Goal: Task Accomplishment & Management: Complete application form

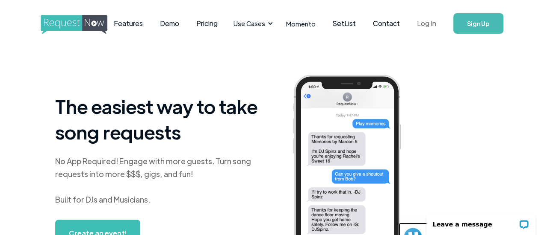
click at [414, 26] on link "Log In" at bounding box center [426, 24] width 36 height 30
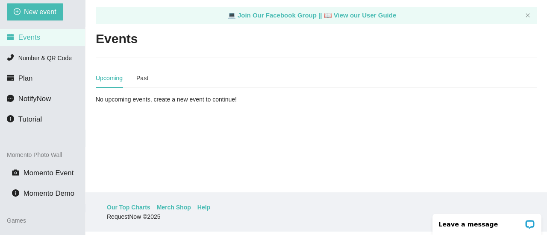
scroll to position [43, 0]
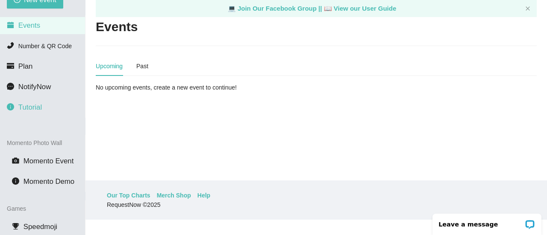
click at [31, 108] on span "Tutorial" at bounding box center [30, 107] width 24 height 8
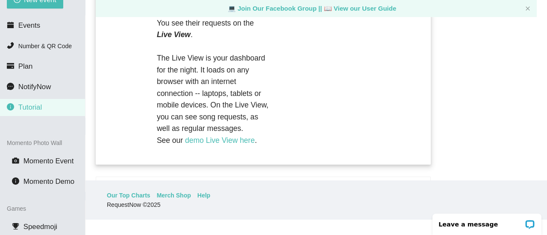
scroll to position [954, 0]
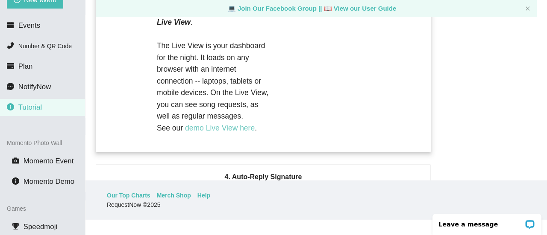
click at [212, 132] on link "demo Live View here" at bounding box center [220, 128] width 70 height 9
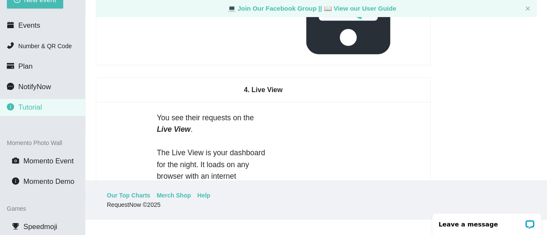
scroll to position [840, 0]
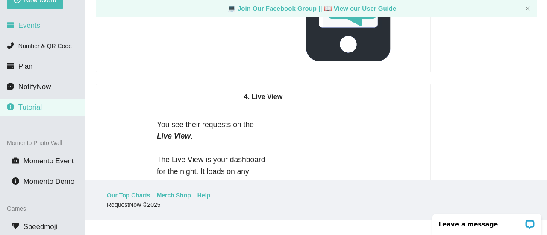
click at [27, 25] on span "Events" at bounding box center [29, 25] width 22 height 8
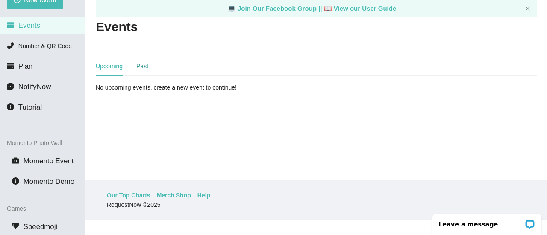
click at [141, 66] on div "Past" at bounding box center [142, 66] width 12 height 9
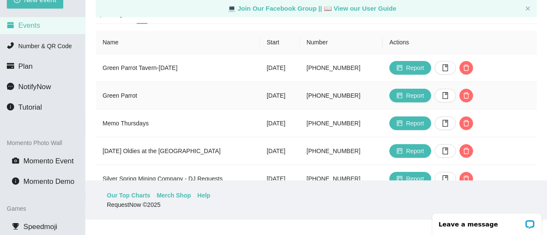
scroll to position [57, 0]
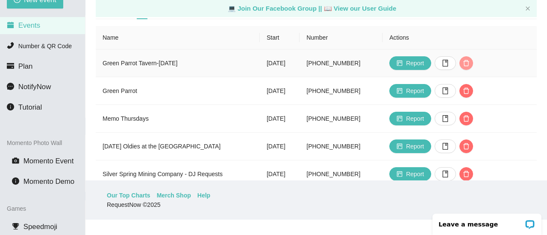
click at [470, 65] on icon "delete" at bounding box center [466, 63] width 7 height 7
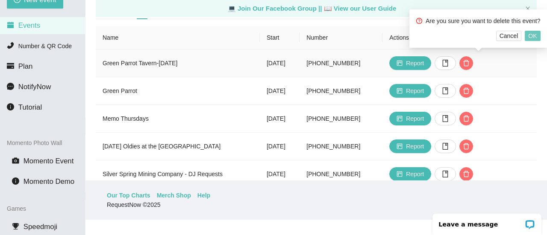
click at [529, 37] on span "OK" at bounding box center [532, 35] width 9 height 9
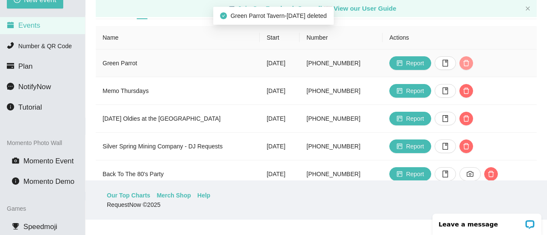
click at [470, 62] on icon "delete" at bounding box center [466, 63] width 7 height 7
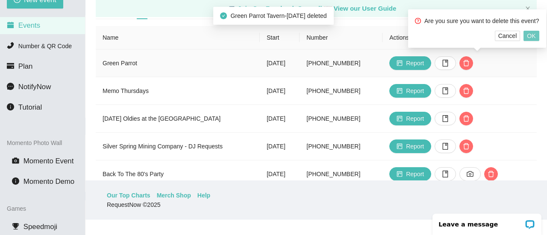
click at [528, 34] on span "OK" at bounding box center [531, 35] width 9 height 9
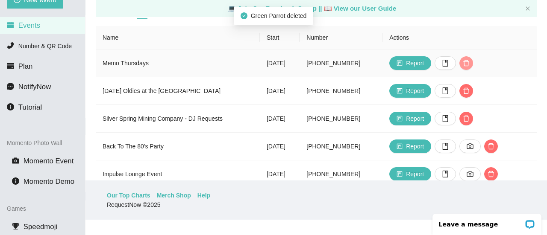
click at [470, 64] on icon "delete" at bounding box center [466, 63] width 7 height 7
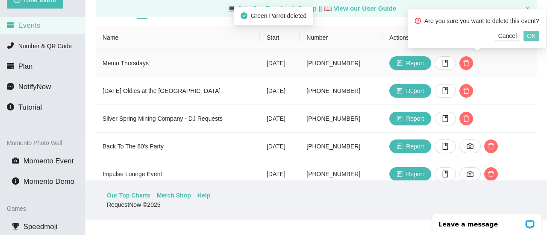
click at [532, 35] on span "OK" at bounding box center [531, 35] width 9 height 9
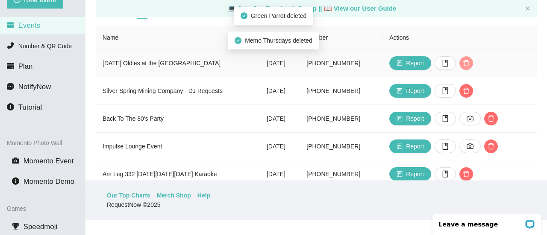
click at [470, 63] on icon "delete" at bounding box center [466, 63] width 7 height 7
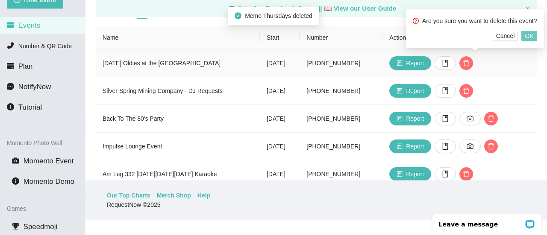
click at [527, 38] on span "OK" at bounding box center [529, 35] width 9 height 9
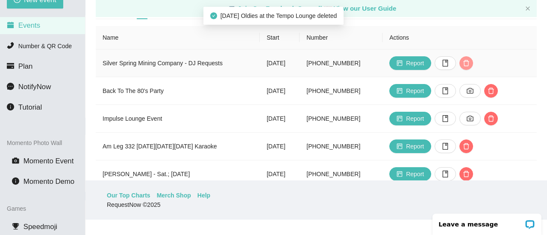
click at [470, 62] on span "delete" at bounding box center [466, 63] width 13 height 7
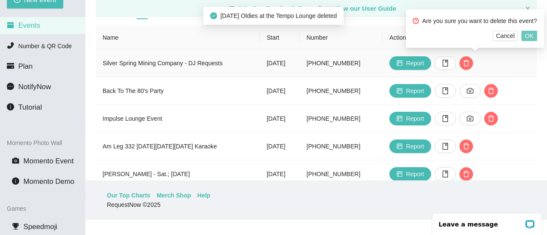
click at [524, 36] on button "OK" at bounding box center [528, 36] width 15 height 10
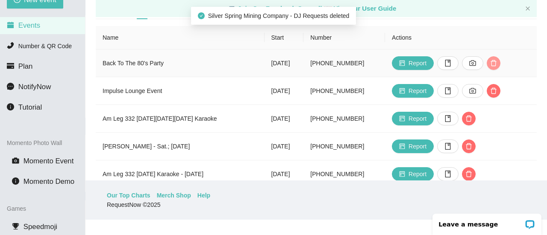
click at [497, 61] on icon "delete" at bounding box center [493, 63] width 7 height 7
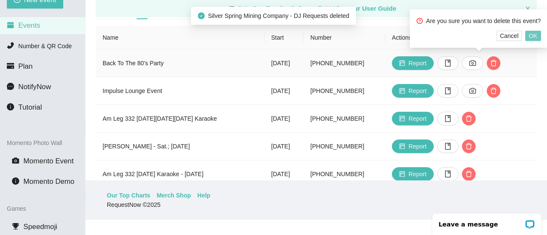
click at [531, 36] on span "OK" at bounding box center [533, 35] width 9 height 9
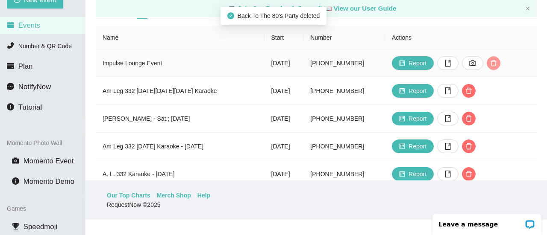
click at [497, 60] on icon "delete" at bounding box center [494, 63] width 6 height 6
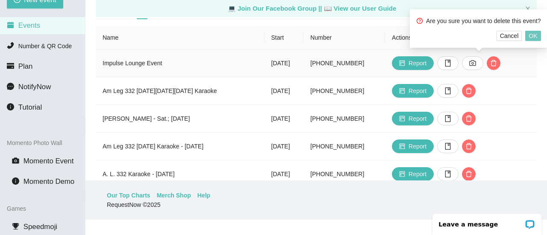
click at [531, 35] on span "OK" at bounding box center [533, 35] width 9 height 9
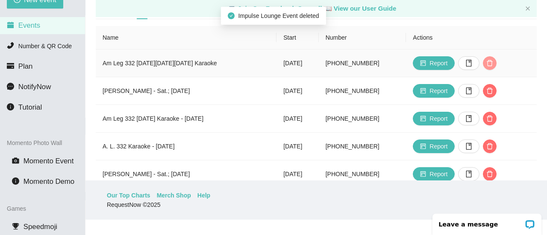
click at [493, 65] on icon "delete" at bounding box center [489, 63] width 7 height 7
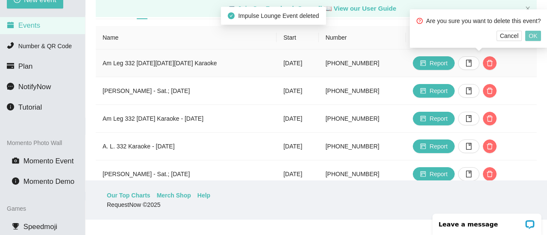
click at [528, 36] on button "OK" at bounding box center [532, 36] width 15 height 10
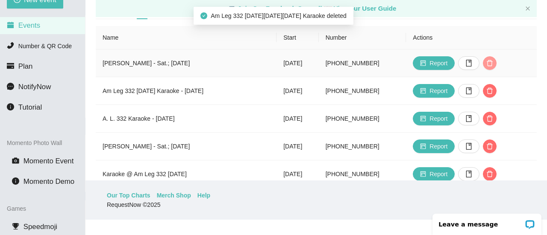
click at [493, 63] on icon "delete" at bounding box center [489, 63] width 7 height 7
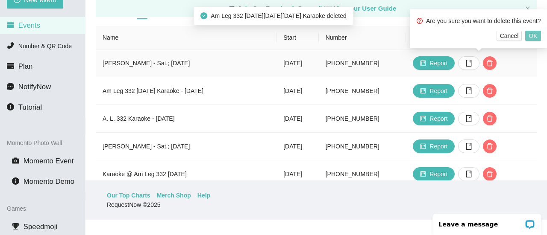
click at [532, 36] on span "OK" at bounding box center [533, 35] width 9 height 9
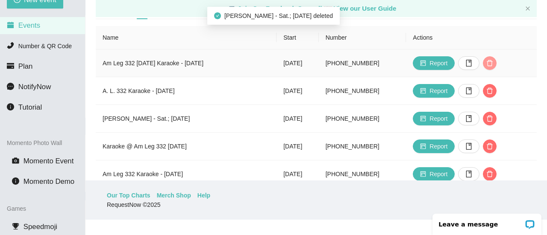
click at [493, 62] on icon "delete" at bounding box center [490, 63] width 6 height 6
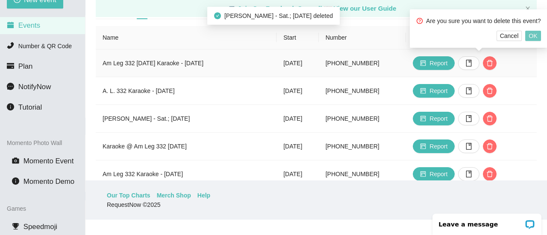
click at [529, 37] on span "OK" at bounding box center [533, 35] width 9 height 9
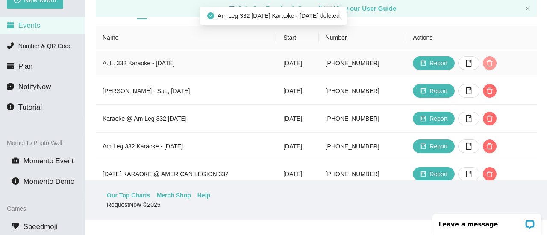
click at [493, 66] on icon "delete" at bounding box center [489, 63] width 7 height 7
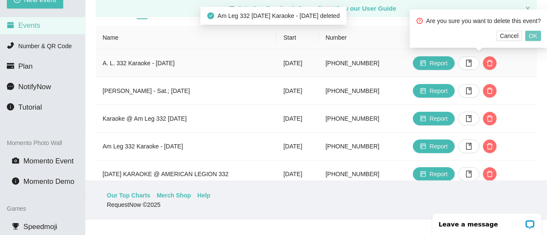
drag, startPoint x: 529, startPoint y: 37, endPoint x: 525, endPoint y: 40, distance: 4.5
click at [529, 37] on span "OK" at bounding box center [533, 35] width 9 height 9
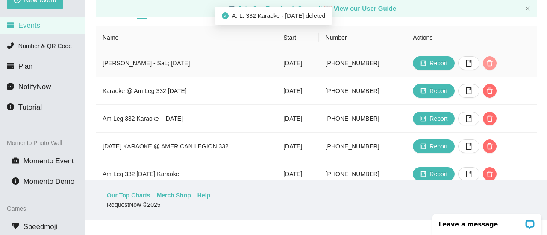
click at [493, 63] on icon "delete" at bounding box center [489, 63] width 7 height 7
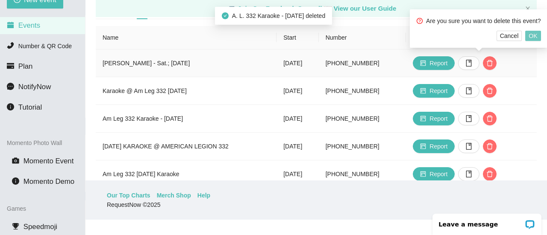
click at [532, 33] on span "OK" at bounding box center [533, 35] width 9 height 9
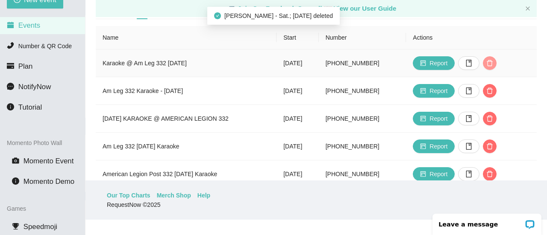
click at [493, 66] on icon "delete" at bounding box center [489, 63] width 7 height 7
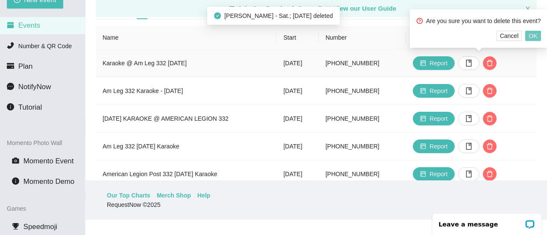
click at [531, 34] on span "OK" at bounding box center [533, 35] width 9 height 9
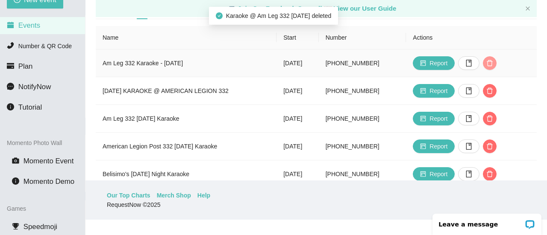
click at [493, 63] on icon "delete" at bounding box center [489, 63] width 7 height 7
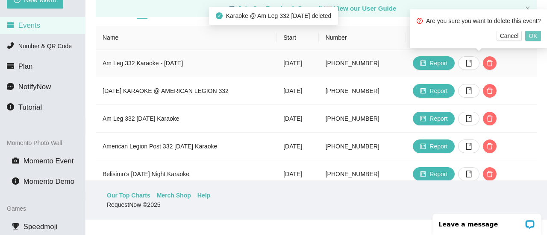
click at [531, 35] on span "OK" at bounding box center [533, 35] width 9 height 9
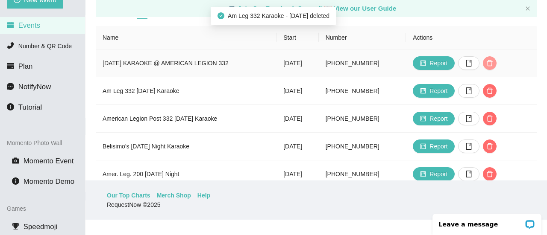
click at [493, 61] on icon "delete" at bounding box center [489, 63] width 7 height 7
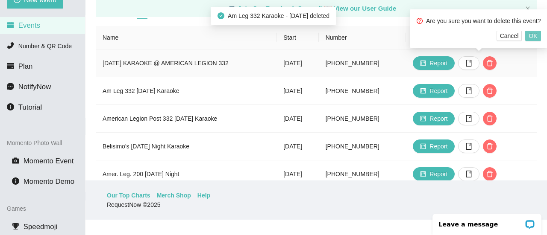
click at [533, 35] on span "OK" at bounding box center [533, 35] width 9 height 9
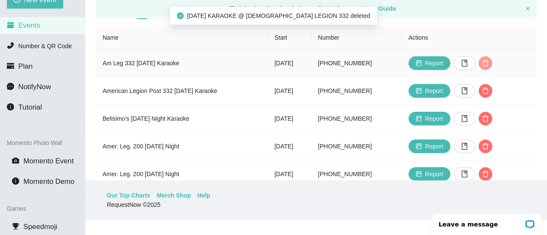
click at [489, 63] on icon "delete" at bounding box center [485, 63] width 7 height 7
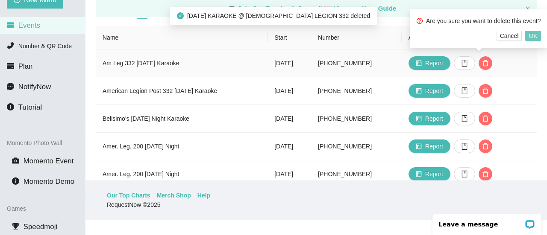
click at [531, 35] on span "OK" at bounding box center [533, 35] width 9 height 9
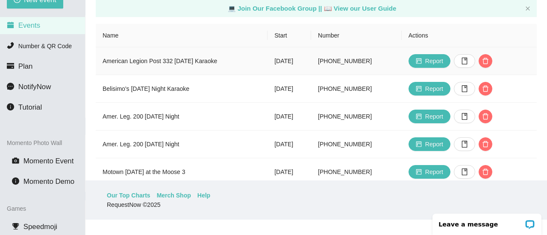
scroll to position [64, 0]
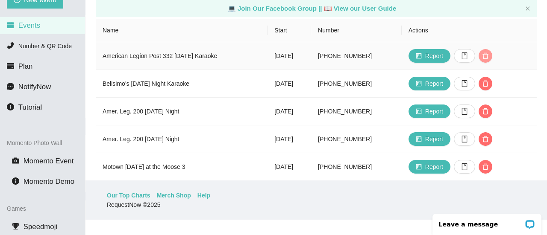
click at [489, 53] on icon "delete" at bounding box center [485, 56] width 7 height 7
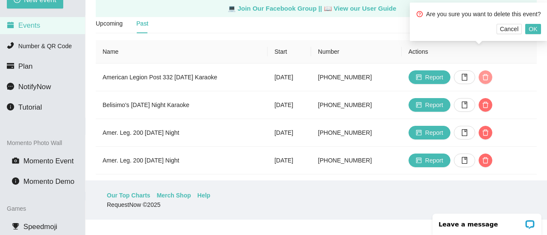
scroll to position [57, 0]
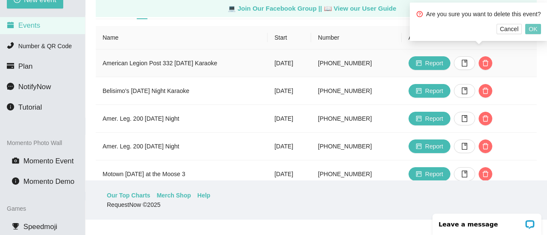
click at [529, 28] on span "OK" at bounding box center [533, 28] width 9 height 9
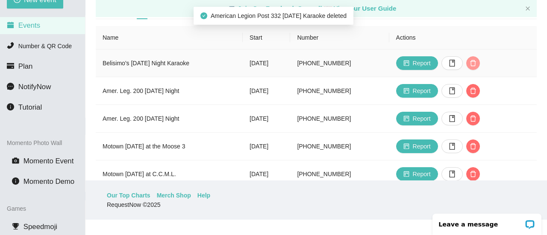
click at [480, 59] on button "button" at bounding box center [473, 63] width 14 height 14
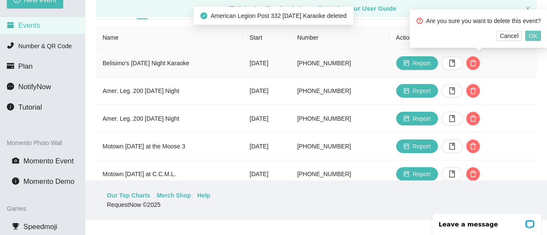
click at [533, 37] on span "OK" at bounding box center [533, 35] width 9 height 9
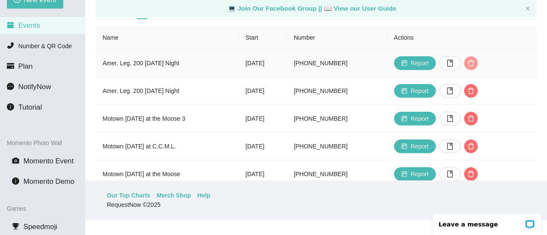
click at [474, 63] on icon "delete" at bounding box center [471, 63] width 6 height 6
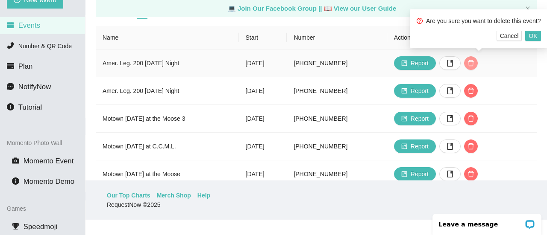
click at [464, 56] on button "button" at bounding box center [471, 63] width 14 height 14
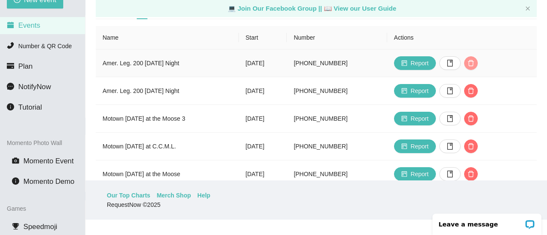
click at [474, 63] on icon "delete" at bounding box center [470, 63] width 7 height 7
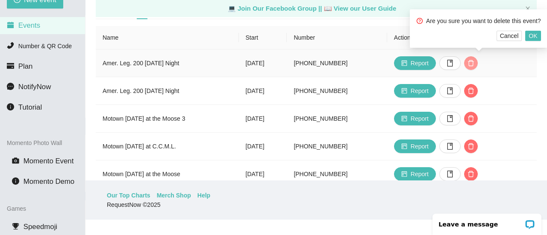
click at [464, 56] on button "button" at bounding box center [471, 63] width 14 height 14
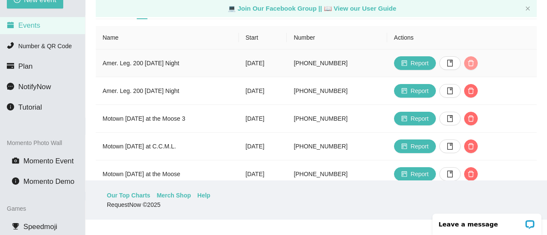
click at [474, 63] on icon "delete" at bounding box center [470, 63] width 7 height 7
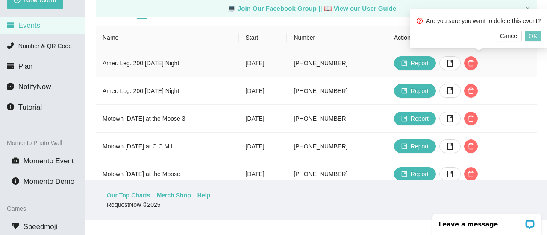
click at [531, 36] on span "OK" at bounding box center [533, 35] width 9 height 9
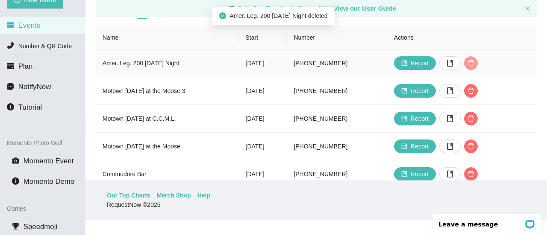
click at [474, 65] on icon "delete" at bounding box center [470, 63] width 7 height 7
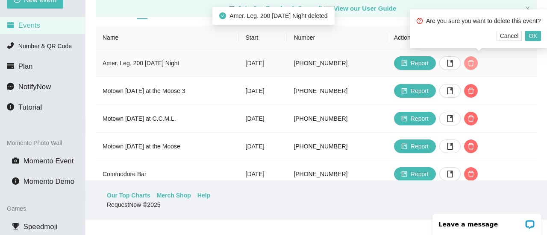
click at [464, 56] on button "button" at bounding box center [471, 63] width 14 height 14
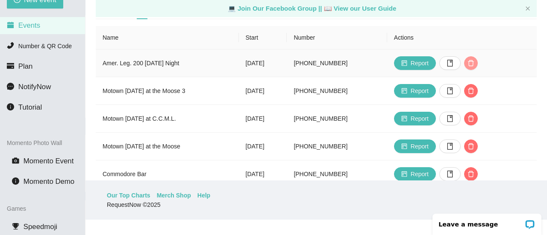
click at [474, 65] on icon "delete" at bounding box center [471, 63] width 6 height 6
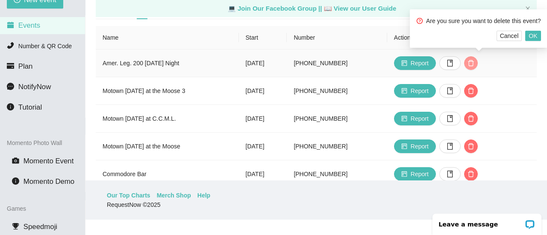
click at [464, 56] on button "button" at bounding box center [471, 63] width 14 height 14
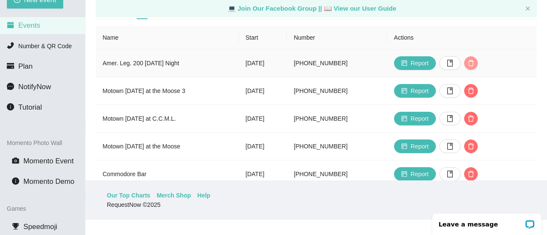
click at [474, 64] on icon "delete" at bounding box center [470, 63] width 7 height 7
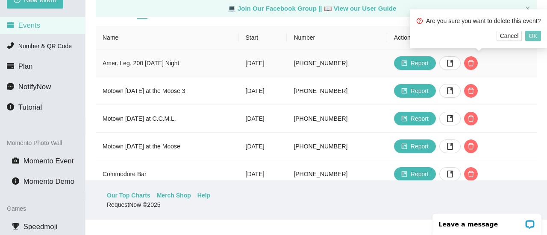
click at [532, 37] on span "OK" at bounding box center [533, 35] width 9 height 9
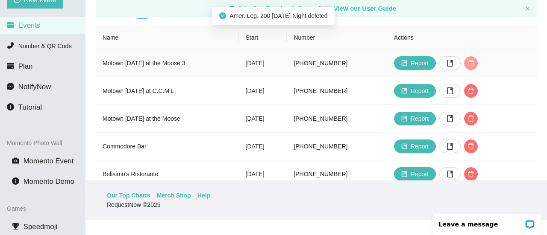
click at [474, 62] on icon "delete" at bounding box center [471, 63] width 6 height 6
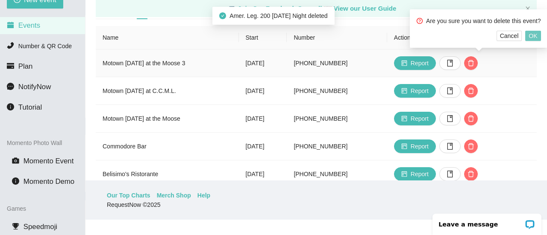
click at [536, 36] on button "OK" at bounding box center [532, 36] width 15 height 10
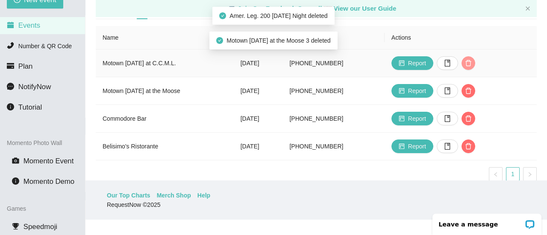
drag, startPoint x: 490, startPoint y: 62, endPoint x: 506, endPoint y: 53, distance: 19.1
click at [475, 62] on span "delete" at bounding box center [468, 63] width 13 height 7
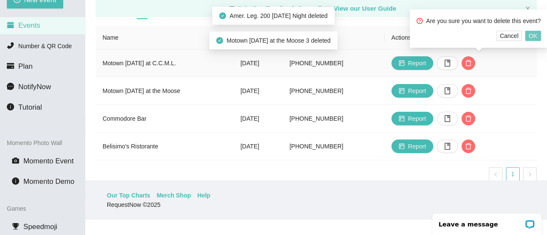
drag, startPoint x: 533, startPoint y: 38, endPoint x: 523, endPoint y: 41, distance: 10.0
click at [532, 38] on span "OK" at bounding box center [533, 35] width 9 height 9
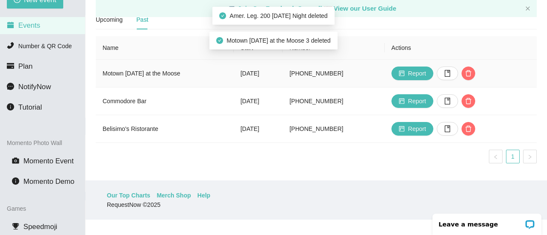
scroll to position [53, 0]
click at [472, 70] on icon "delete" at bounding box center [468, 73] width 7 height 7
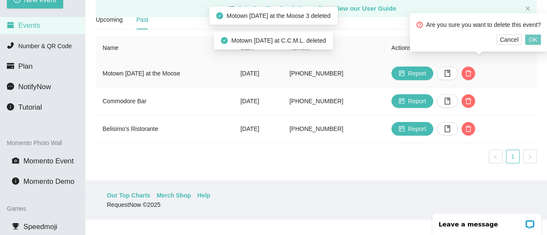
click at [530, 39] on span "OK" at bounding box center [533, 39] width 9 height 9
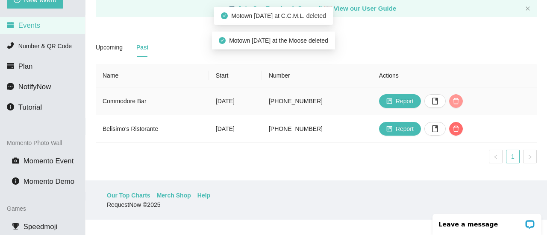
click at [459, 98] on icon "delete" at bounding box center [456, 101] width 7 height 7
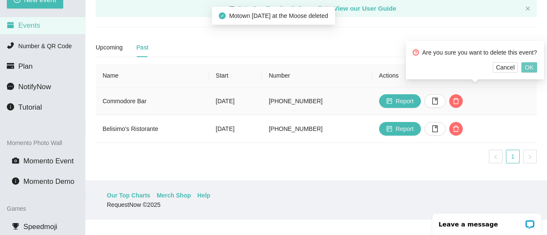
drag, startPoint x: 526, startPoint y: 66, endPoint x: 487, endPoint y: 85, distance: 43.4
click at [524, 67] on button "OK" at bounding box center [528, 67] width 15 height 10
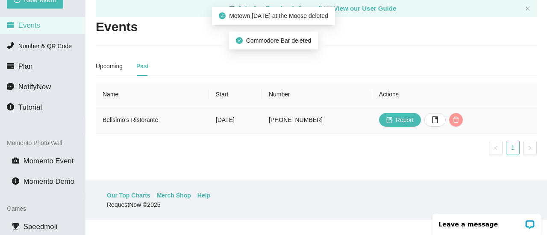
click at [459, 120] on icon "delete" at bounding box center [456, 120] width 7 height 7
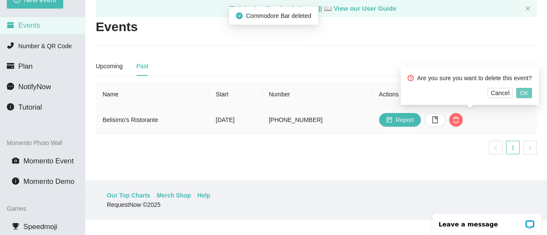
click at [523, 92] on span "OK" at bounding box center [524, 92] width 9 height 9
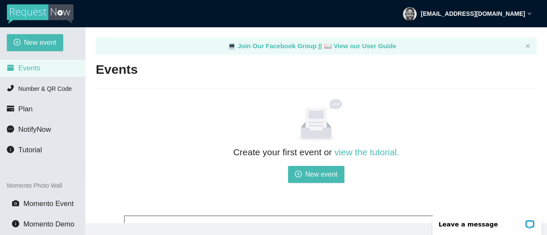
click at [26, 68] on span "Events" at bounding box center [29, 68] width 22 height 8
click at [37, 42] on span "New event" at bounding box center [40, 42] width 32 height 11
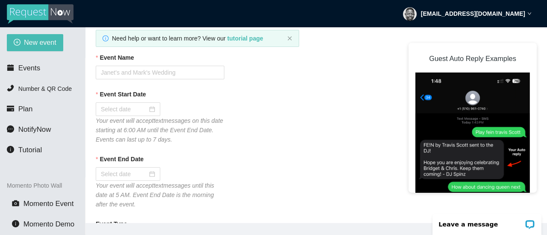
scroll to position [71, 0]
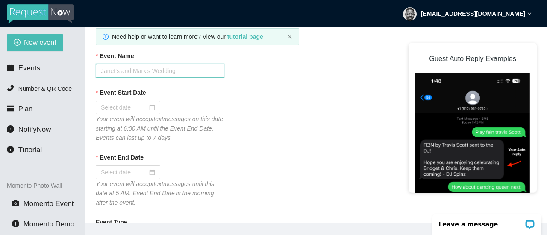
click at [125, 70] on input "Event Name" at bounding box center [160, 71] width 129 height 14
type input "Angle Inn Song Request for Fri Sept 5th"
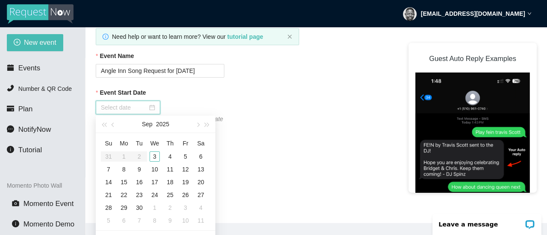
click at [130, 112] on input "Event Start Date" at bounding box center [124, 107] width 47 height 9
type input "09/03/2025"
click at [154, 157] on div "3" at bounding box center [155, 157] width 10 height 10
type input "09/04/2025"
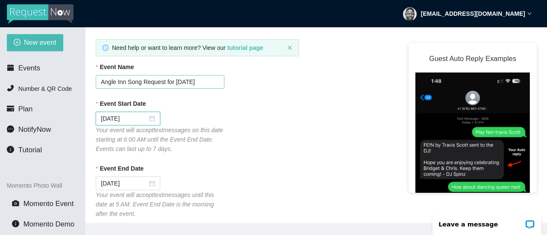
scroll to position [43, 0]
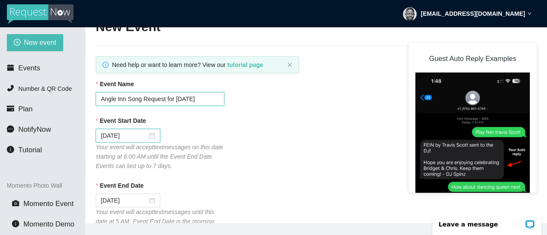
click at [206, 99] on input "Angle Inn Song Request for Fri Sept 5th" at bounding box center [160, 99] width 129 height 14
type input "A"
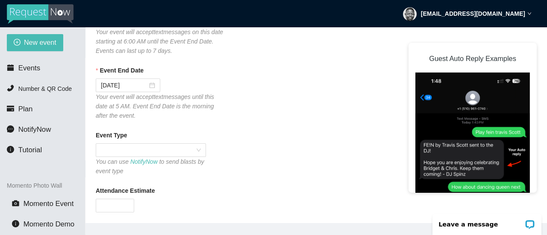
scroll to position [171, 0]
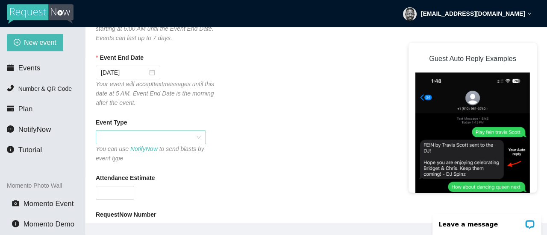
click at [200, 138] on span at bounding box center [151, 137] width 100 height 13
type input "My Song Request for [DATE]"
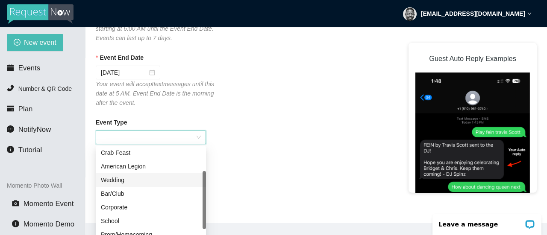
scroll to position [43, 0]
click at [107, 210] on div "Bar/Club" at bounding box center [151, 207] width 100 height 9
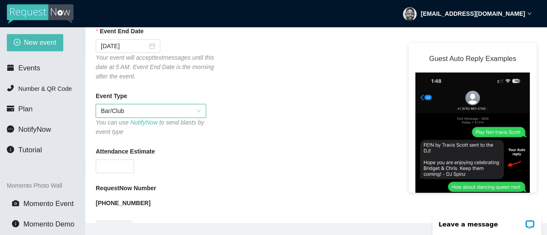
scroll to position [214, 0]
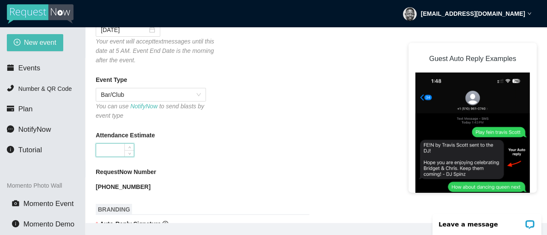
click at [97, 150] on input "Attendance Estimate" at bounding box center [115, 150] width 38 height 13
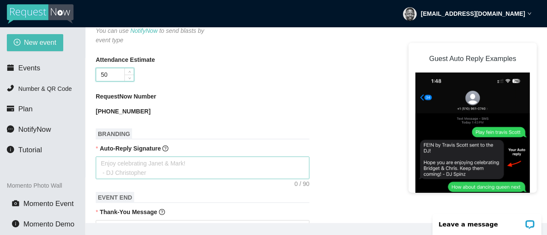
scroll to position [299, 0]
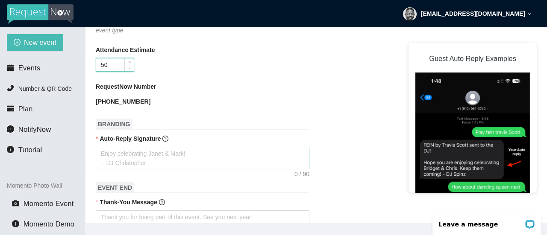
type input "50"
click at [133, 157] on textarea "Auto-Reply Signature" at bounding box center [203, 158] width 214 height 23
type textarea "T"
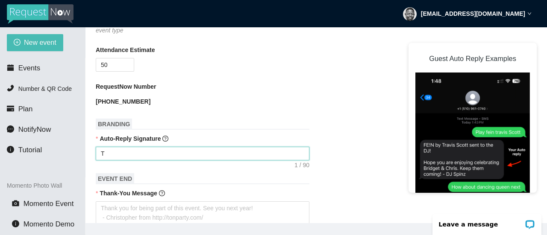
type textarea "Th"
type textarea "Tha"
type textarea "Than"
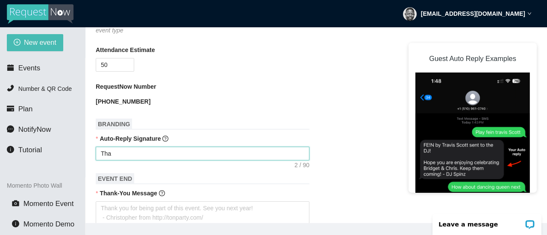
type textarea "Than"
type textarea "Thank"
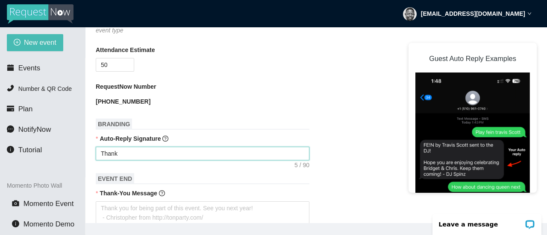
type textarea "Thank y"
type textarea "Thank yo"
type textarea "Thank you"
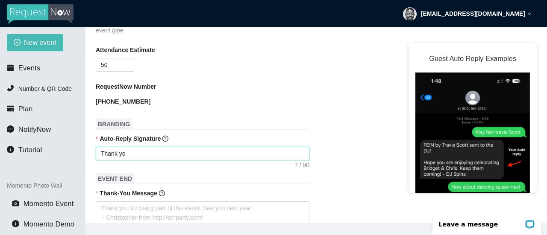
type textarea "Thank you"
type textarea "Thank yo"
type textarea "Thank y"
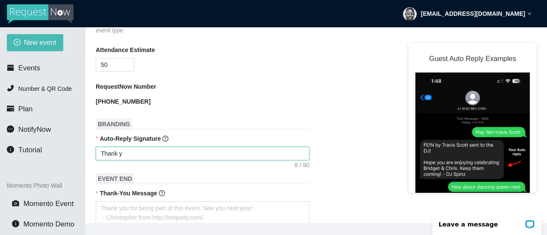
type textarea "Thank"
type textarea "Thanks"
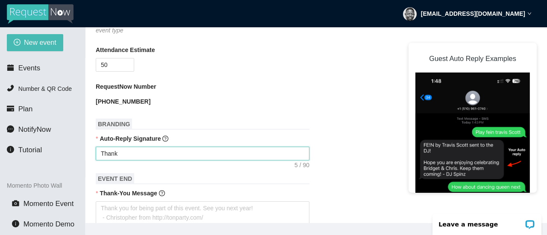
type textarea "Thanks"
type textarea "Thanks f"
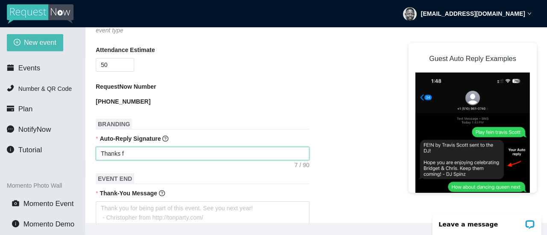
type textarea "Thanks fo"
type textarea "Thanks for"
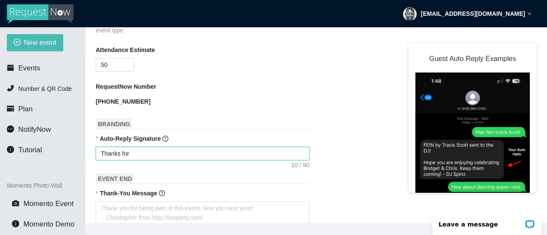
type textarea "Thanks for"
type textarea "Thanks for c"
type textarea "Thanks for co"
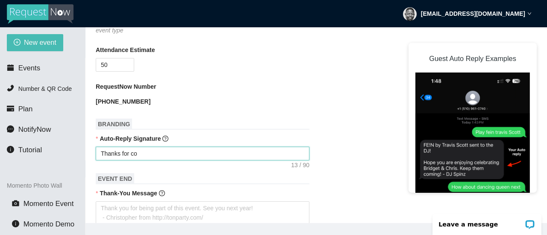
type textarea "Thanks for com"
type textarea "Thanks for comi"
type textarea "Thanks for comin"
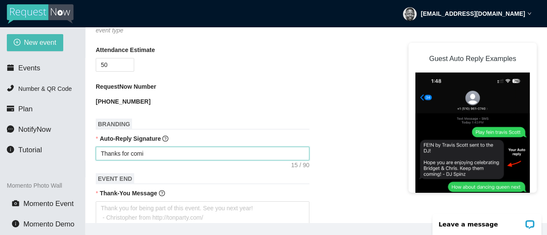
type textarea "Thanks for comin"
type textarea "Thanks for coming"
type textarea "Thanks for coming."
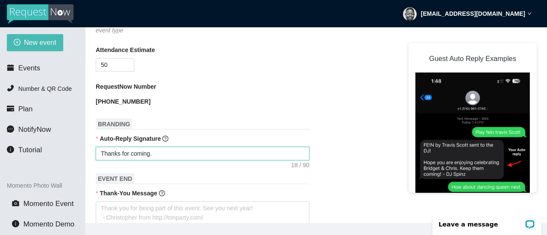
type textarea "Thanks for coming."
type textarea "Thanks for coming. P"
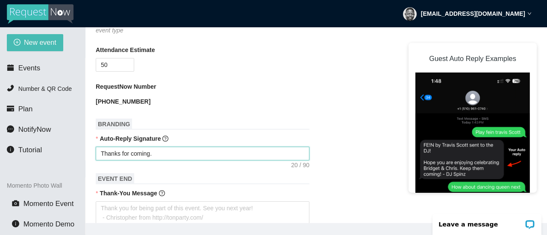
type textarea "Thanks for coming. P"
type textarea "Thanks for coming. Pu"
type textarea "Thanks for coming. Put"
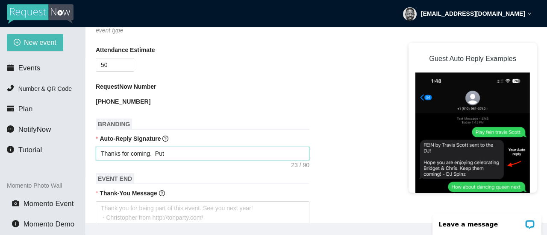
type textarea "Thanks for coming. Pu"
type textarea "Thanks for coming. P"
type textarea "Thanks for coming."
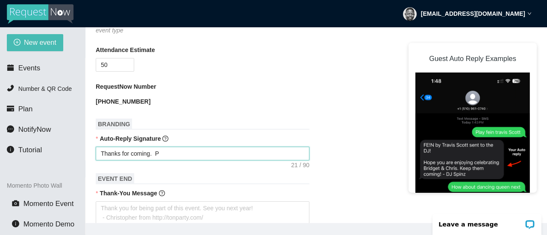
type textarea "Thanks for coming."
type textarea "Thanks for coming. G"
type textarea "Thanks for coming. Gi"
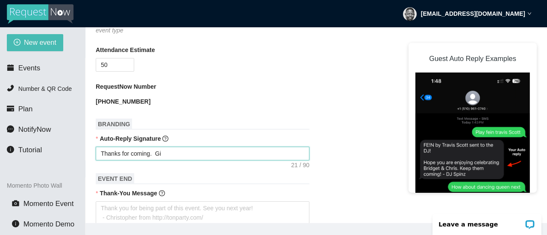
type textarea "Thanks for coming. Giv"
type textarea "Thanks for coming. Give"
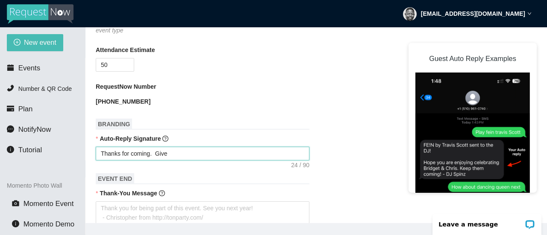
type textarea "Thanks for coming. Give"
type textarea "Thanks for coming. Give m"
type textarea "Thanks for coming. Give me"
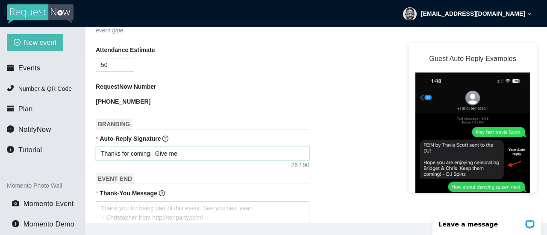
type textarea "Thanks for coming. Give me"
type textarea "Thanks for coming. Give me y"
type textarea "Thanks for coming. Give me yo"
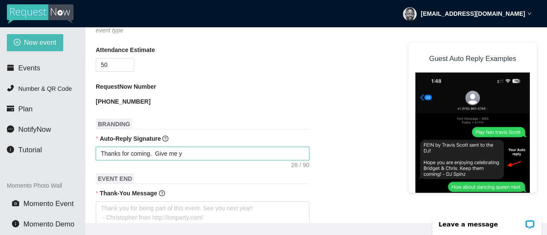
type textarea "Thanks for coming. Give me yo"
type textarea "Thanks for coming. Give me you"
type textarea "Thanks for coming. Give me your"
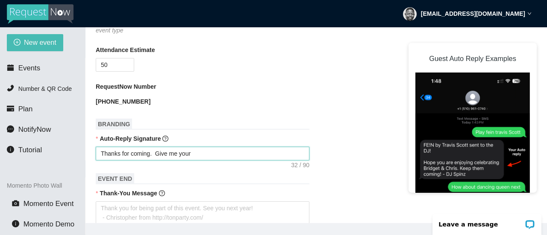
type textarea "Thanks for coming. Give me your"
type textarea "Thanks for coming. Give me your s"
type textarea "Thanks for coming. Give me your so"
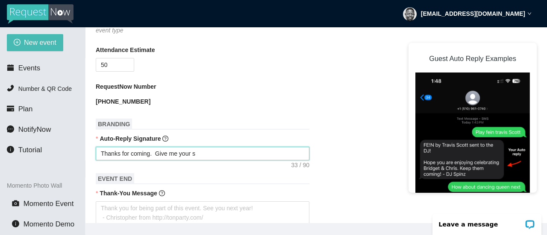
type textarea "Thanks for coming. Give me your so"
type textarea "Thanks for coming. Give me your son"
type textarea "Thanks for coming. Give me your song"
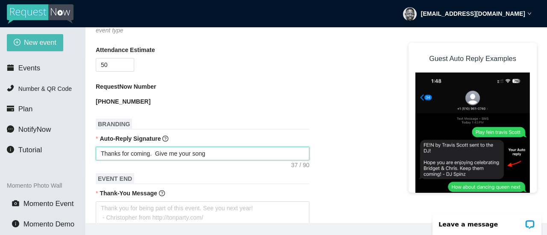
type textarea "Thanks for coming. Give me your song"
type textarea "Thanks for coming. Give me your song r"
type textarea "Thanks for coming. Give me your song re"
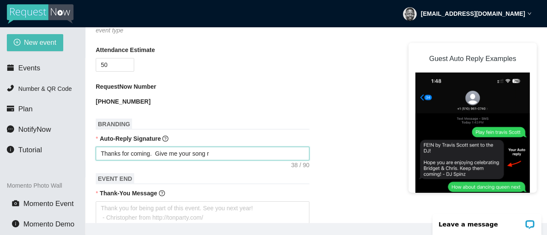
type textarea "Thanks for coming. Give me your song re"
type textarea "Thanks for coming. Give me your song req"
type textarea "Thanks for coming. Give me your song requ"
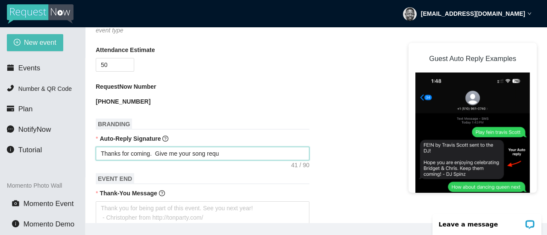
type textarea "Thanks for coming. Give me your song reque"
type textarea "Thanks for coming. Give me your song reques"
type textarea "Thanks for coming. Give me your song request"
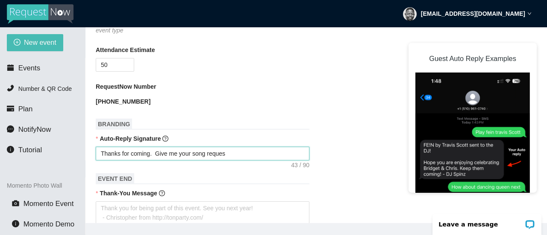
type textarea "Thanks for coming. Give me your song request"
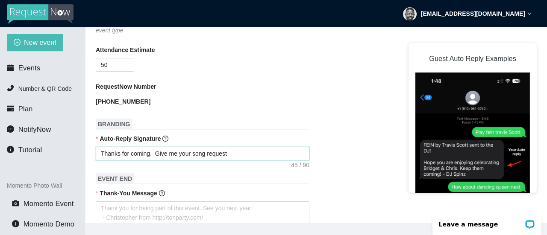
type textarea "Thanks for coming. Give me your song request."
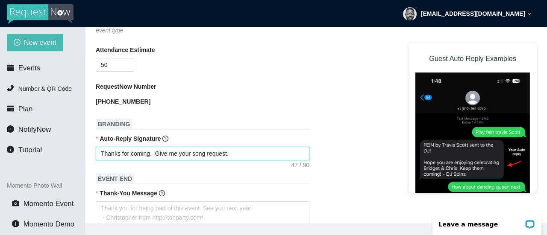
type textarea "Thanks for coming. Give me your song request."
type textarea "Thanks for coming. Give me your song request. M"
type textarea "Thanks for coming. Give me your song request. Ma"
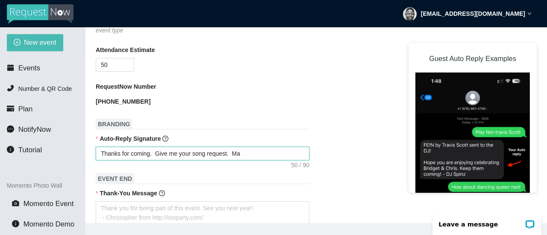
type textarea "Thanks for coming. Give me your song request. Mak"
type textarea "Thanks for coming. Give me your song request. Make"
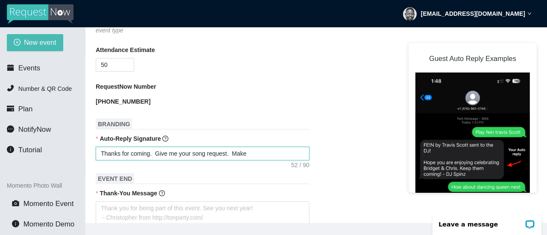
type textarea "Thanks for coming. Give me your song request. Make"
type textarea "Thanks for coming. Give me your song request. Make s"
type textarea "Thanks for coming. Give me your song request. Make su"
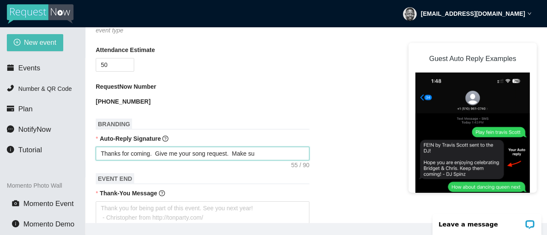
type textarea "Thanks for coming. Give me your song request. Make sur"
type textarea "Thanks for coming. Give me your song request. Make sure"
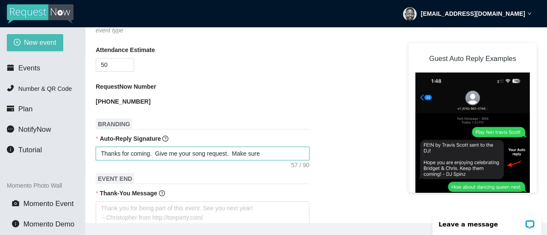
type textarea "Thanks for coming. Give me your song request. Make sure"
type textarea "Thanks for coming. Give me your song request. Make sure t"
type textarea "Thanks for coming. Give me your song request. Make sure to"
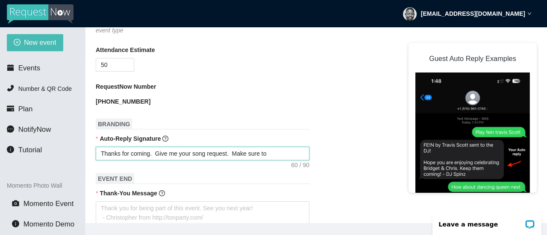
type textarea "Thanks for coming. Give me your song request. Make sure to"
type textarea "Thanks for coming. Give me your song request. Make sure to i"
type textarea "Thanks for coming. Give me your song request. Make sure to in"
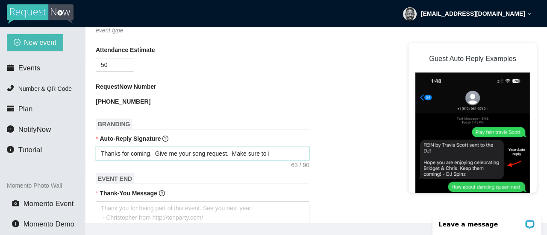
type textarea "Thanks for coming. Give me your song request. Make sure to in"
type textarea "Thanks for coming. Give me your song request. Make sure to inc"
type textarea "Thanks for coming. Give me your song request. Make sure to incl"
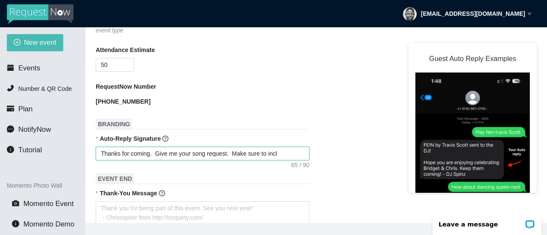
type textarea "Thanks for coming. Give me your song request. Make sure to inclu"
type textarea "Thanks for coming. Give me your song request. Make sure to includ"
type textarea "Thanks for coming. Give me your song request. Make sure to include"
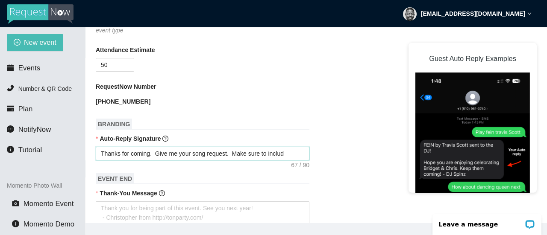
type textarea "Thanks for coming. Give me your song request. Make sure to include"
type textarea "Thanks for coming. Give me your song request. Make sure to include y"
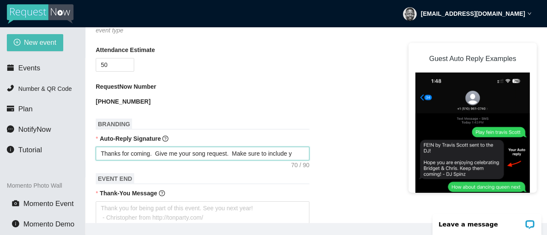
type textarea "Thanks for coming. Give me your song request. Make sure to include yo"
type textarea "Thanks for coming. Give me your song request. Make sure to include you"
type textarea "Thanks for coming. Give me your song request. Make sure to include your"
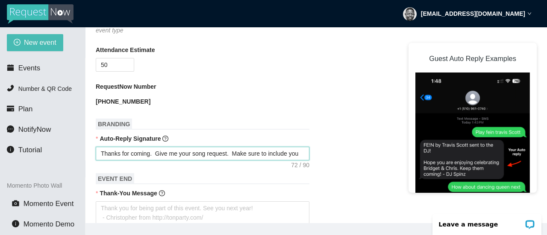
type textarea "Thanks for coming. Give me your song request. Make sure to include your"
type textarea "Thanks for coming. Give me your song request. Make sure to include your N"
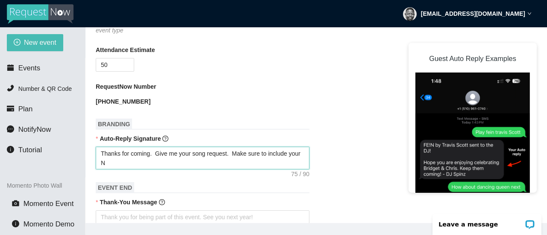
type textarea "Thanks for coming. Give me your song request. Make sure to include your Na"
type textarea "Thanks for coming. Give me your song request. Make sure to include your Nam"
type textarea "Thanks for coming. Give me your song request. Make sure to include your Name"
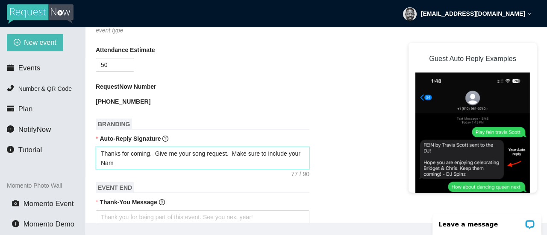
type textarea "Thanks for coming. Give me your song request. Make sure to include your Name"
type textarea "Thanks for coming. Give me your song request. Make sure to include your Name."
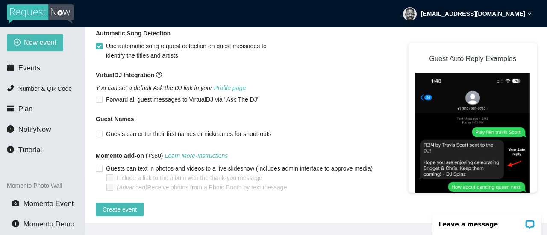
scroll to position [620, 0]
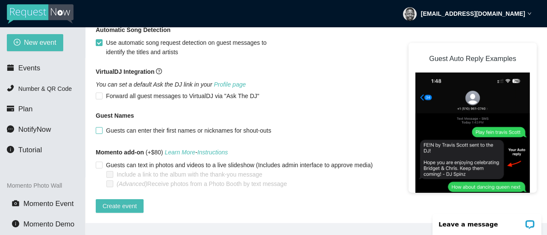
type textarea "Thanks for coming. Give me your song request. Make sure to include your Name."
click at [102, 127] on span at bounding box center [99, 130] width 7 height 7
click at [102, 127] on input "Guests can enter their first names or nicknames for shout-outs" at bounding box center [99, 130] width 6 height 6
checkbox input "true"
click at [116, 202] on span "Create event" at bounding box center [120, 206] width 34 height 9
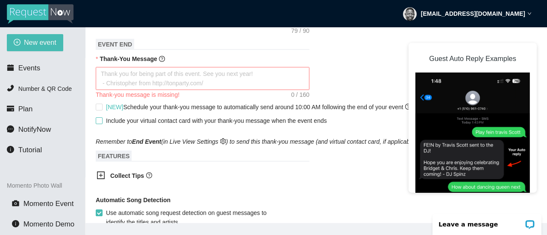
scroll to position [426, 0]
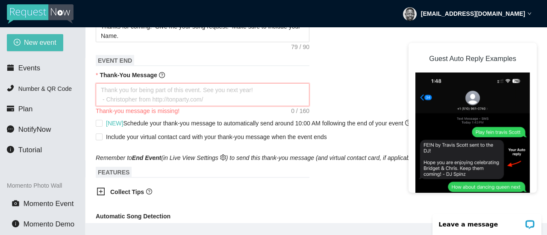
click at [113, 91] on textarea "Thank-You Message" at bounding box center [203, 94] width 214 height 23
type textarea "T"
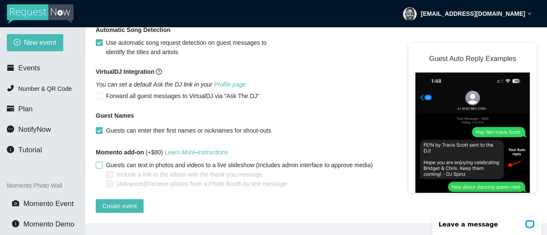
scroll to position [611, 0]
click at [120, 202] on span "Create event" at bounding box center [120, 206] width 34 height 9
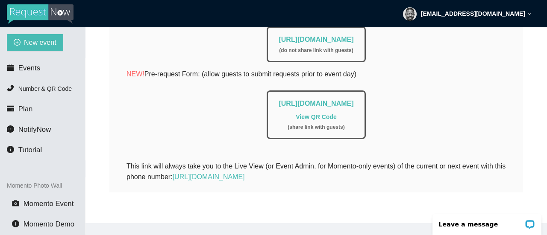
scroll to position [243, 0]
click at [305, 114] on link "View QR Code" at bounding box center [316, 117] width 41 height 7
click at [300, 36] on link "https://app.requestnow.io/live/rnjmklr" at bounding box center [316, 39] width 75 height 7
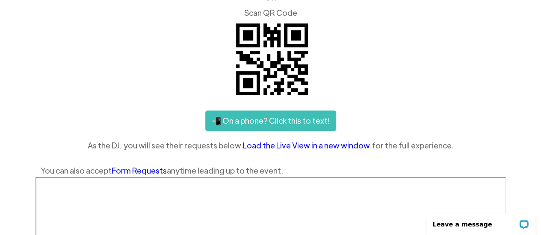
scroll to position [100, 0]
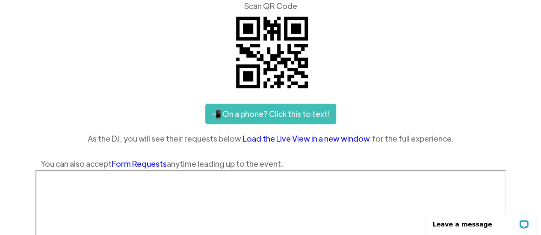
click at [297, 139] on link "Load the Live View in a new window" at bounding box center [307, 138] width 129 height 13
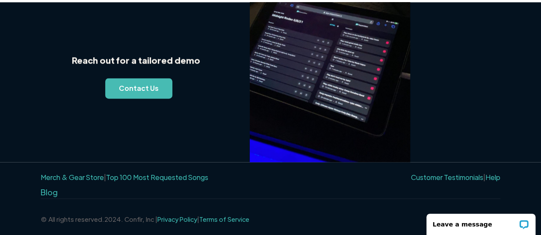
scroll to position [659, 0]
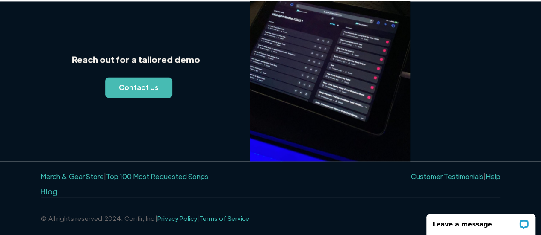
click at [492, 176] on link "Help" at bounding box center [492, 176] width 15 height 9
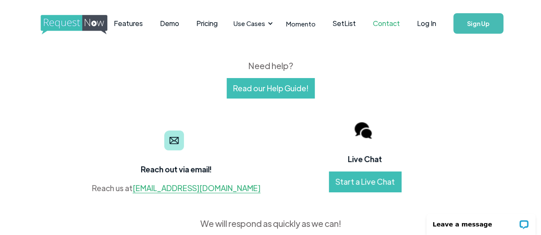
click at [359, 182] on link "Start a Live Chat" at bounding box center [365, 182] width 72 height 21
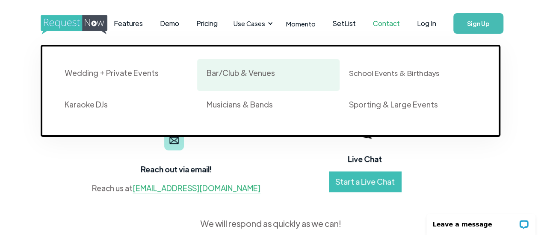
click at [238, 73] on div "Bar/Club & Venues" at bounding box center [240, 73] width 68 height 10
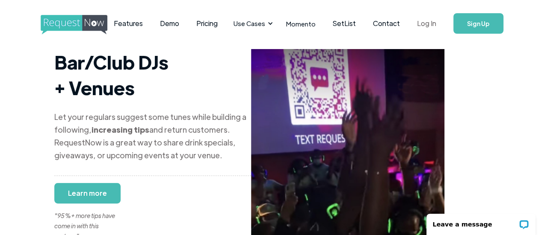
click at [409, 23] on link "Log In" at bounding box center [426, 24] width 36 height 30
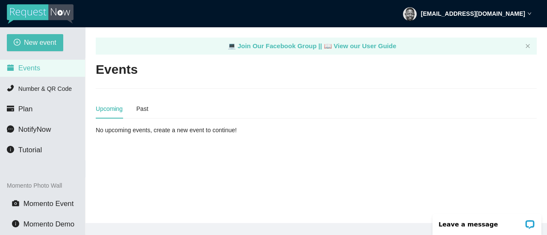
click at [524, 15] on strong "[EMAIL_ADDRESS][DOMAIN_NAME]" at bounding box center [473, 13] width 104 height 7
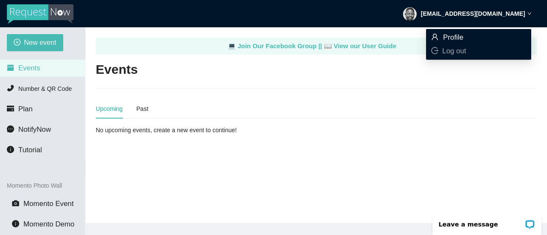
click at [448, 38] on span "Profile" at bounding box center [453, 37] width 21 height 8
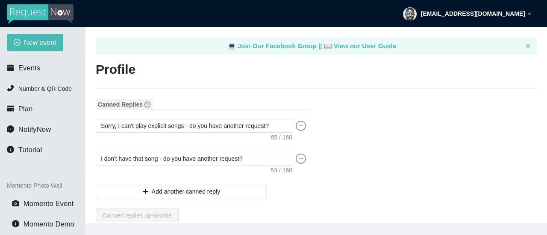
type input "Reginald"
type input "Kelly"
type input "THE MUSICOLOGIST-Professional Music Entertainment Services"
type input "Karaoke & Trivia Host, DJ"
type input "(443) 248-9268"
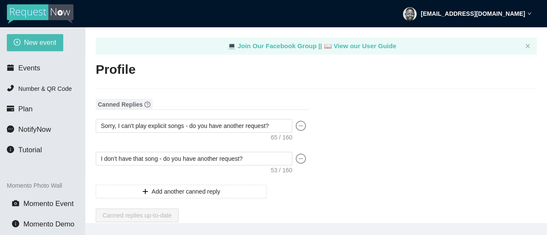
type input "consumateprodj@gmail.com"
type input "http://www.themusicologistbaltimore.com"
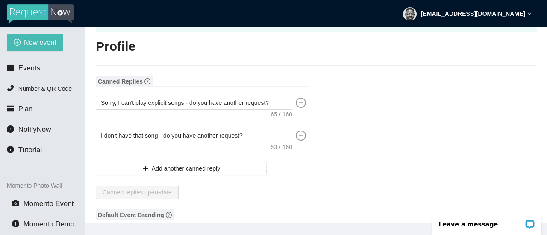
scroll to position [43, 0]
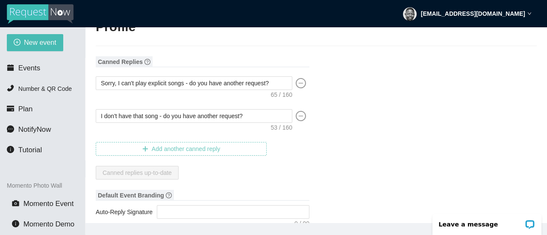
click at [169, 150] on span "Add another canned reply" at bounding box center [186, 148] width 68 height 9
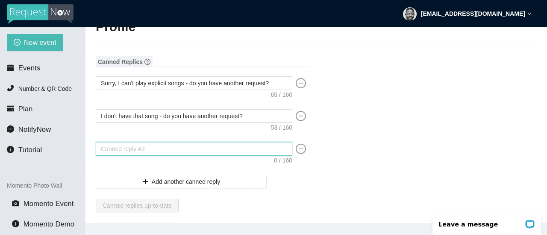
click at [176, 153] on textarea at bounding box center [194, 149] width 197 height 14
type textarea "T"
type textarea "Th"
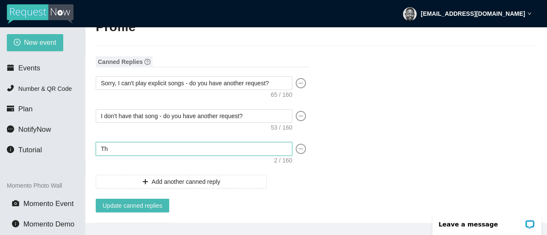
type textarea "Tha"
type textarea "Than"
type textarea "Thank"
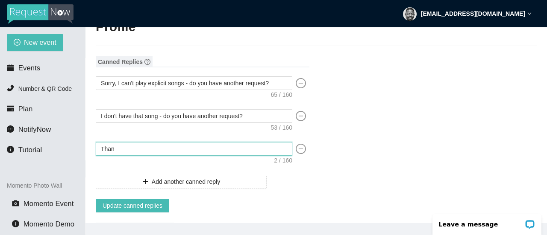
type textarea "Thank"
type textarea "Thank y"
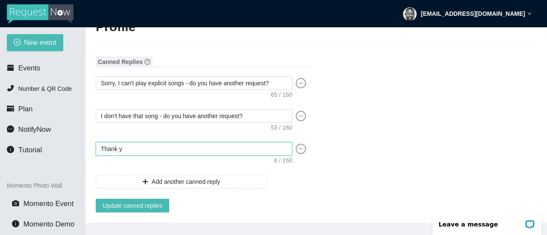
type textarea "Thank yo"
type textarea "Thank you"
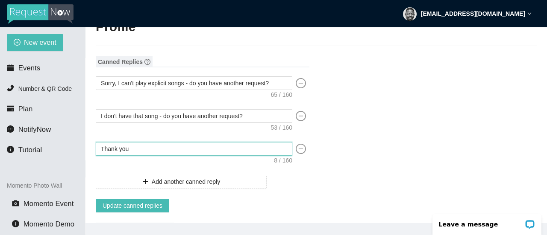
type textarea "Thank you"
type textarea "Thank you f"
type textarea "Thank you fo"
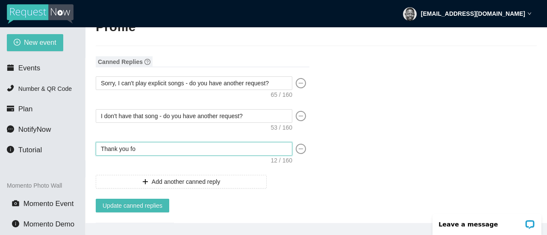
type textarea "Thank you for"
type textarea "Thank you for y"
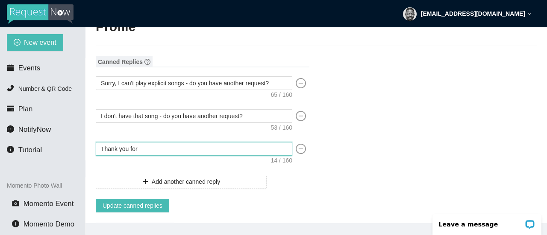
type textarea "Thank you for y"
type textarea "Thank you for yo"
type textarea "Thank you for you"
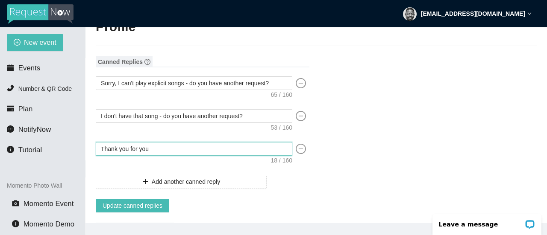
type textarea "Thank you for your"
type textarea "Thank you for your r"
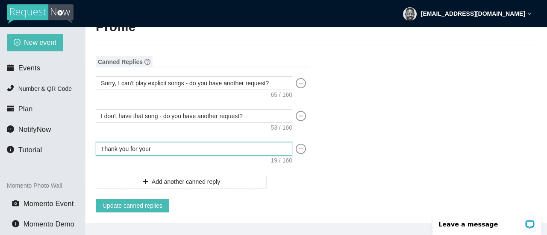
type textarea "Thank you for your r"
type textarea "Thank you for your re"
type textarea "Thank you for your req"
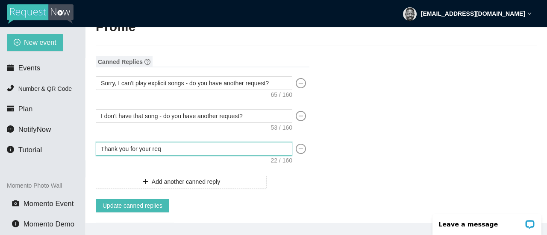
type textarea "Thank you for your requ"
type textarea "Thank you for your reque"
type textarea "Thank you for your reques"
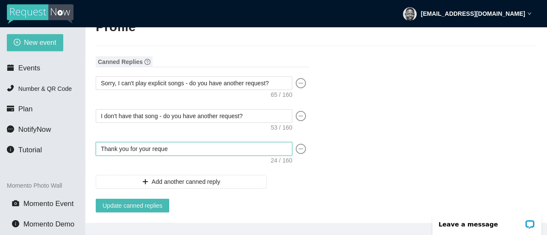
type textarea "Thank you for your reques"
type textarea "Thank you for your request"
type textarea "Thank you for your request."
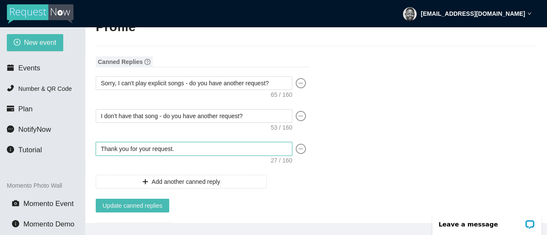
type textarea "Thank you for your request."
click at [176, 151] on textarea "Thank you for your request." at bounding box center [194, 149] width 197 height 14
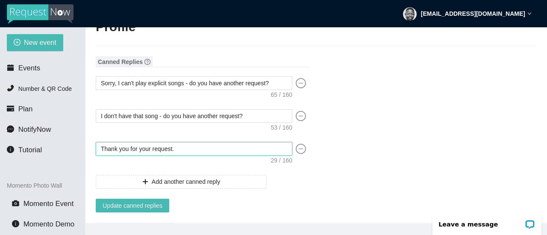
type textarea "Thank you for your request. Y"
type textarea "Thank you for your request. Yo"
type textarea "Thank you for your request. You"
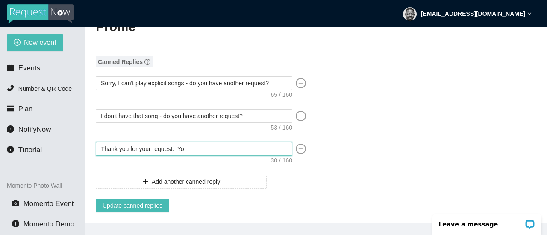
type textarea "Thank you for your request. You"
type textarea "Thank you for your request. Your"
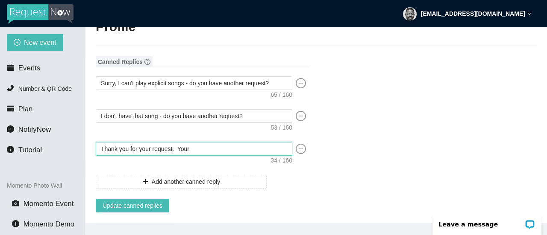
type textarea "Thank you for your request. Your s"
type textarea "Thank you for your request. Your so"
type textarea "Thank you for your request. Your son"
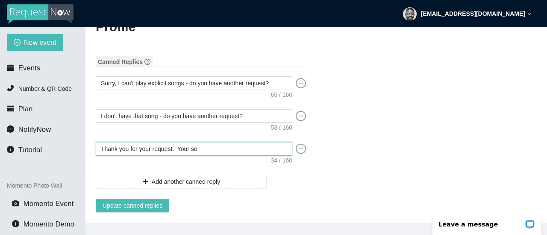
type textarea "Thank you for your request. Your son"
type textarea "Thank you for your request. Your song"
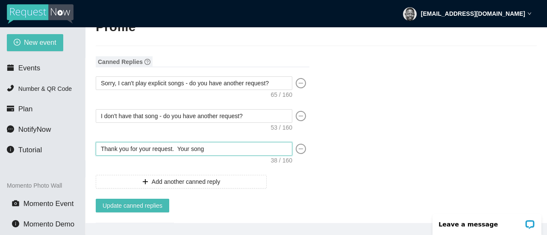
type textarea "Thank you for your request. Your song w"
type textarea "Thank you for your request. Your song wi"
type textarea "Thank you for your request. Your song wil"
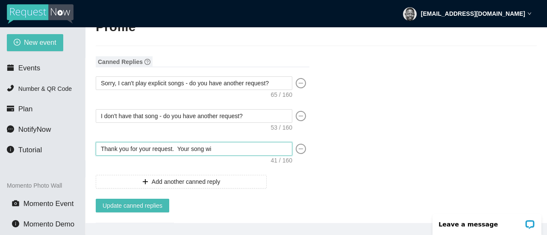
type textarea "Thank you for your request. Your song wil"
type textarea "Thank you for your request. Your song will"
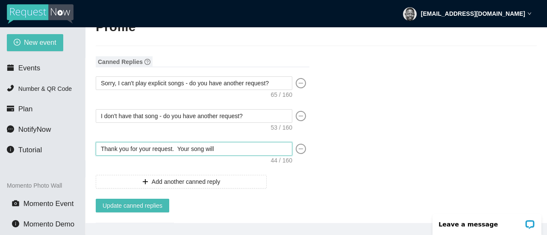
type textarea "Thank you for your request. Your song will b"
type textarea "Thank you for your request. Your song will be"
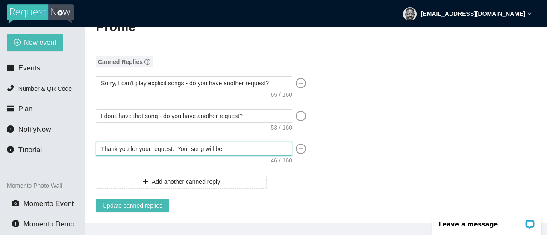
type textarea "Thank you for your request. Your song will be"
type textarea "Thank you for your request. Your song will be c"
type textarea "Thank you for your request. Your song will be cu"
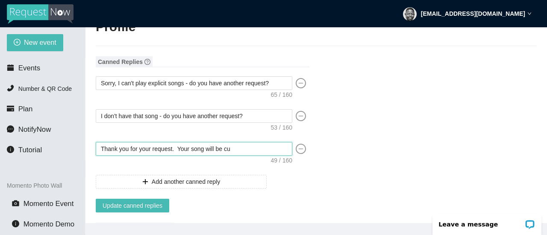
type textarea "Thank you for your request. Your song will be cum"
type textarea "Thank you for your request. Your song will be cu"
type textarea "Thank you for your request. Your song will be c"
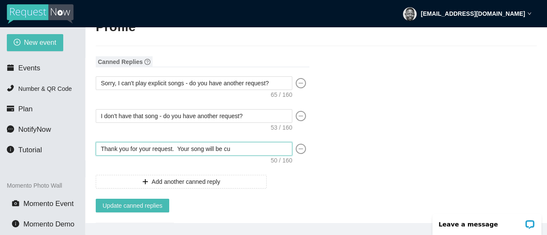
type textarea "Thank you for your request. Your song will be c"
type textarea "Thank you for your request. Your song will be co"
type textarea "Thank you for your request. Your song will be com"
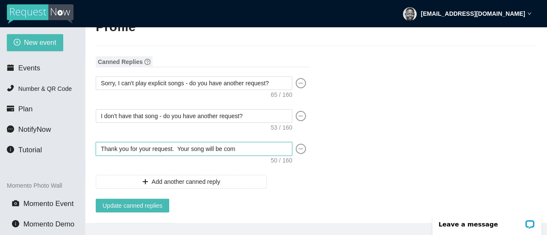
type textarea "Thank you for your request. Your song will be comi"
type textarea "Thank you for your request. Your song will be comin"
type textarea "Thank you for your request. Your song will be coming"
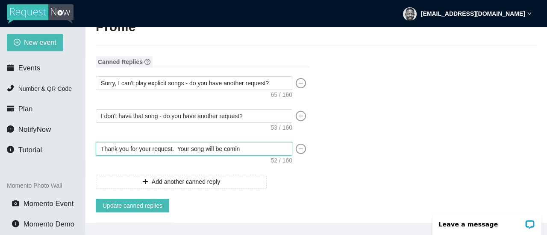
type textarea "Thank you for your request. Your song will be coming"
type textarea "Thank you for your request. Your song will be coming u"
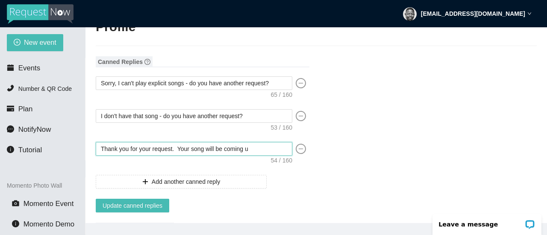
type textarea "Thank you for your request. Your song will be coming up"
type textarea "Thank you for your request. Your song will be coming up s"
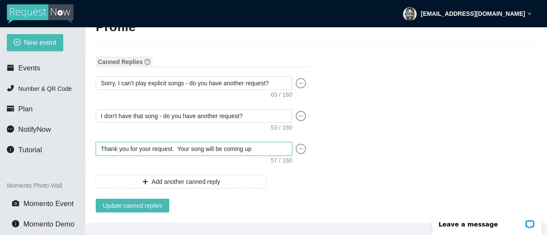
type textarea "Thank you for your request. Your song will be coming up s"
type textarea "Thank you for your request. Your song will be coming up sh"
type textarea "Thank you for your request. Your song will be coming up sho"
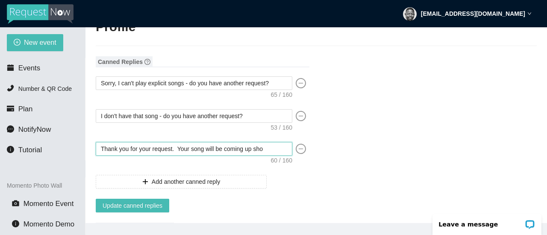
type textarea "Thank you for your request. Your song will be coming up shor"
type textarea "Thank you for your request. Your song will be coming up short"
type textarea "Thank you for your request. Your song will be coming up shortl"
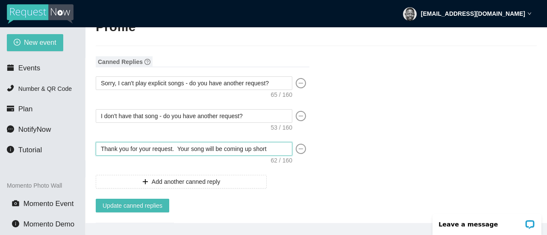
type textarea "Thank you for your request. Your song will be coming up shortl"
type textarea "Thank you for your request. Your song will be coming up shortly"
type textarea "Thank you for your request. Your song will be coming up shortl"
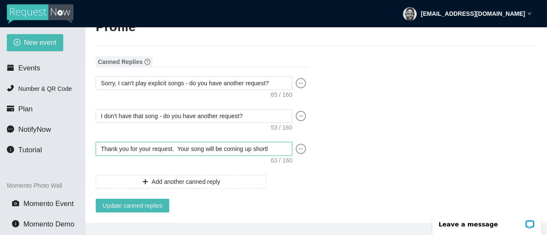
type textarea "Thank you for your request. Your song will be coming up short"
type textarea "Thank you for your request. Your song will be coming up shor"
type textarea "Thank you for your request. Your song will be coming up sho"
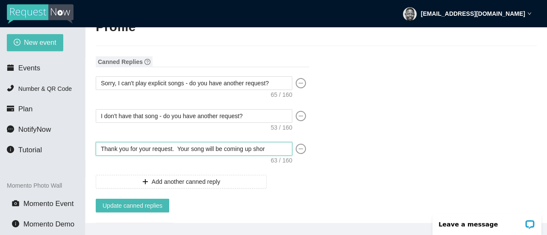
type textarea "Thank you for your request. Your song will be coming up sho"
type textarea "Thank you for your request. Your song will be coming up sh"
type textarea "Thank you for your request. Your song will be coming up s"
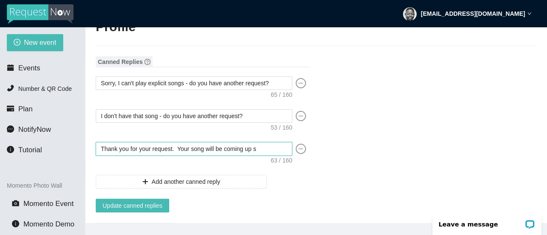
type textarea "Thank you for your request. Your song will be coming up"
type textarea "Thank you for your request. Your song will be coming u"
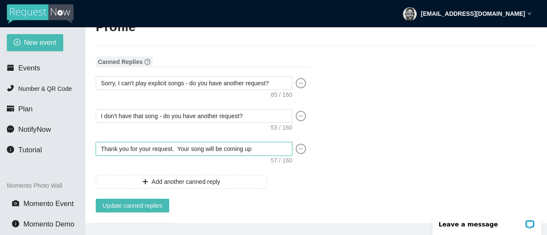
type textarea "Thank you for your request. Your song will be coming u"
type textarea "Thank you for your request. Your song will be coming"
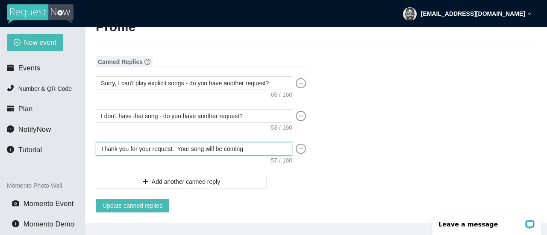
type textarea "Thank you for your request. Your song will be comin"
type textarea "Thank you for your request. Your song will be comi"
type textarea "Thank you for your request. Your song will be com"
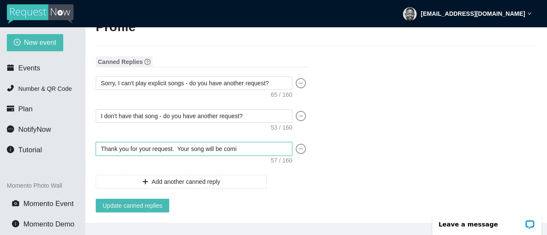
type textarea "Thank you for your request. Your song will be com"
type textarea "Thank you for your request. Your song will be co"
type textarea "Thank you for your request. Your song will be c"
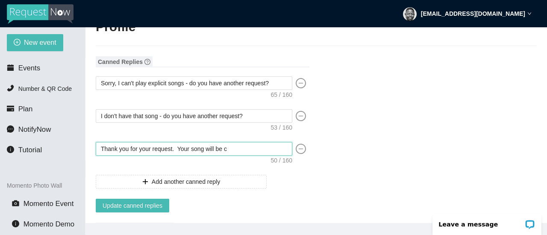
type textarea "Thank you for your request. Your song will be"
type textarea "Thank you for your request. Your song will b"
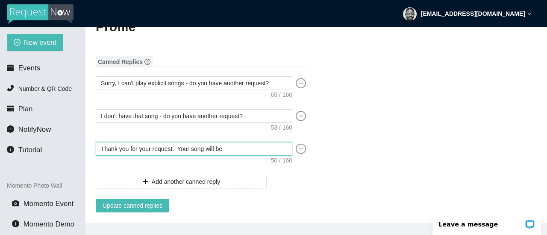
type textarea "Thank you for your request. Your song will b"
type textarea "Thank you for your request. Your song will"
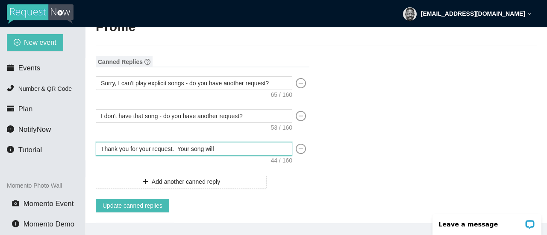
type textarea "Thank you for your request. Your song wil"
type textarea "Thank you for your request. Your song wi"
type textarea "Thank you for your request. Your song w"
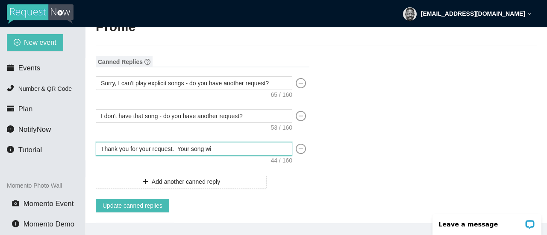
type textarea "Thank you for your request. Your song w"
type textarea "Thank you for your request. Your song"
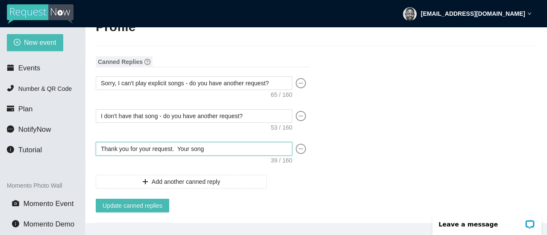
type textarea "Thank you for your request. Your son"
type textarea "Thank you for your request. Your so"
type textarea "Thank you for your request. Your s"
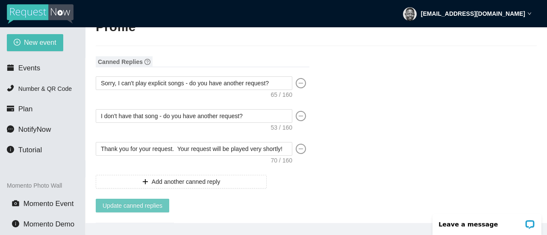
click at [138, 206] on span "Update canned replies" at bounding box center [133, 205] width 60 height 9
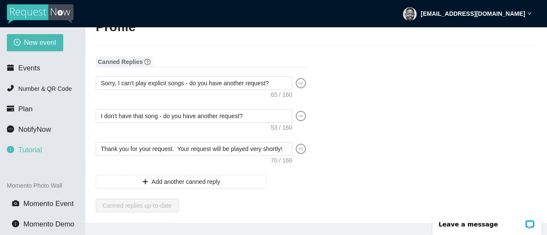
click at [30, 150] on span "Tutorial" at bounding box center [30, 150] width 24 height 8
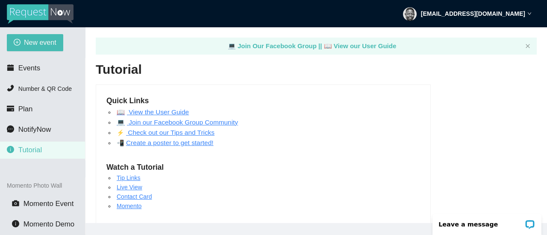
click at [157, 112] on link "📖 View the User Guide" at bounding box center [153, 112] width 72 height 7
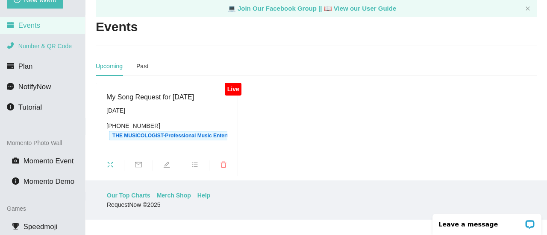
click at [50, 47] on span "Number & QR Code" at bounding box center [44, 46] width 53 height 7
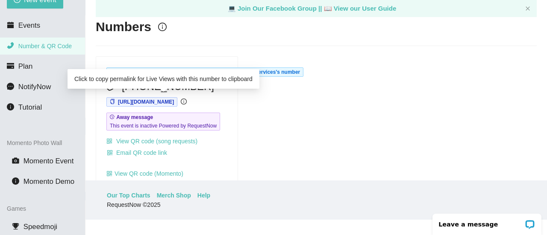
click at [174, 103] on span "[URL][DOMAIN_NAME]" at bounding box center [146, 102] width 56 height 6
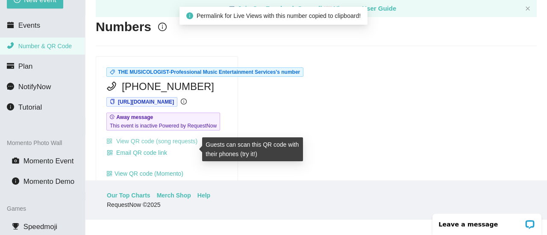
click at [147, 145] on link "View QR code (song requests)" at bounding box center [151, 141] width 91 height 7
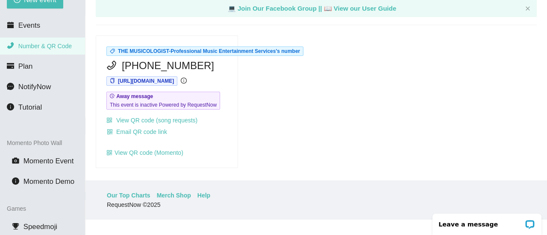
scroll to position [28, 0]
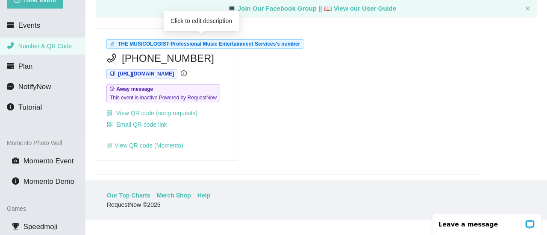
click at [208, 43] on span "THE MUSICOLOGIST-Professional Music Entertainment Services's number" at bounding box center [209, 44] width 182 height 6
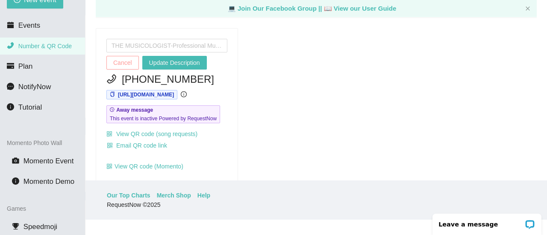
click at [129, 62] on span "Cancel" at bounding box center [122, 62] width 19 height 9
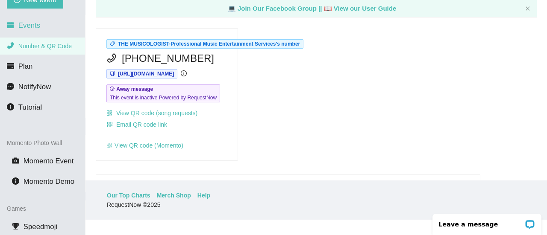
click at [32, 24] on span "Events" at bounding box center [29, 25] width 22 height 8
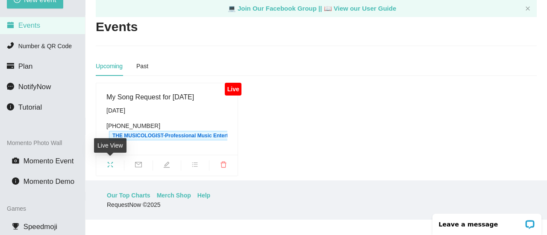
click at [109, 163] on icon "fullscreen" at bounding box center [110, 165] width 7 height 7
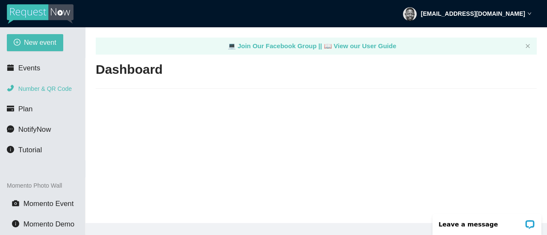
click at [39, 90] on span "Number & QR Code" at bounding box center [44, 88] width 53 height 7
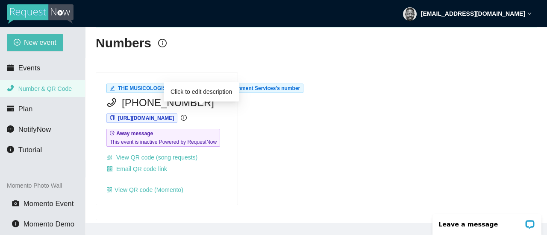
scroll to position [28, 0]
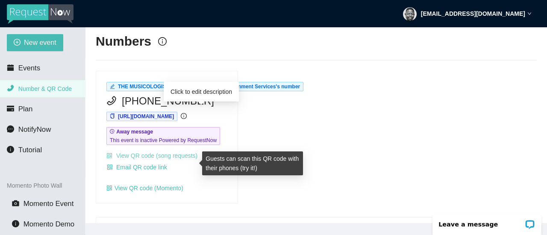
click at [154, 159] on link "View QR code (song requests)" at bounding box center [151, 156] width 91 height 7
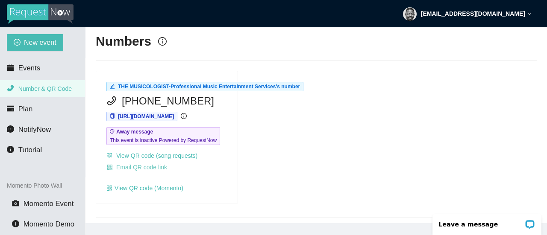
click at [139, 172] on span "Email QR code link" at bounding box center [141, 167] width 51 height 9
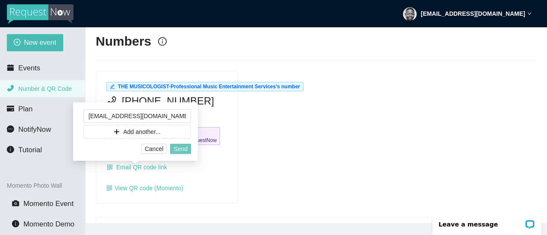
click at [182, 151] on span "Send" at bounding box center [180, 148] width 14 height 9
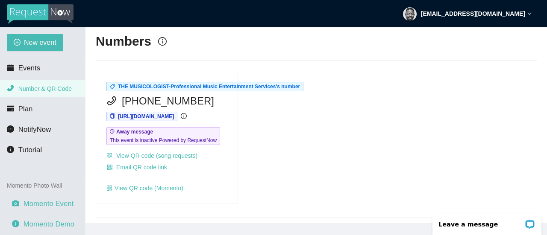
scroll to position [14, 0]
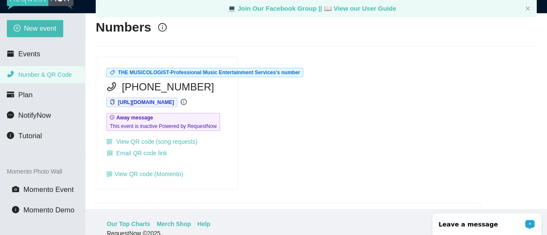
click at [484, 226] on p "Leave a message" at bounding box center [481, 224] width 85 height 7
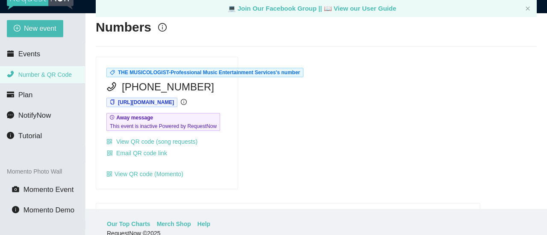
click at [354, 130] on div "THE MUSICOLOGIST-Professional Music Entertainment Services's number [PHONE_NUMB…" at bounding box center [316, 123] width 448 height 133
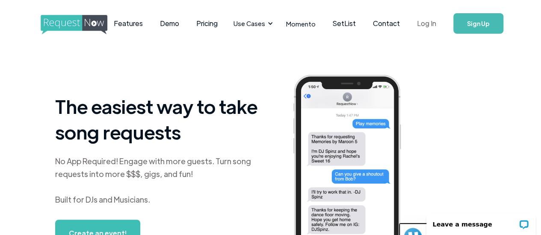
click at [409, 25] on link "Log In" at bounding box center [426, 24] width 36 height 30
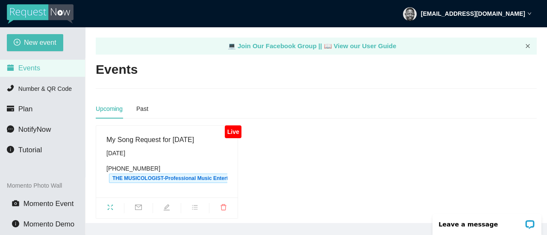
click at [526, 46] on icon "close" at bounding box center [527, 46] width 5 height 5
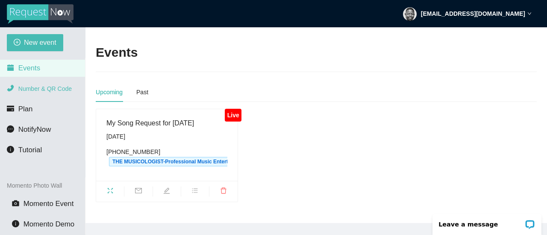
click at [34, 85] on span "Number & QR Code" at bounding box center [44, 88] width 53 height 7
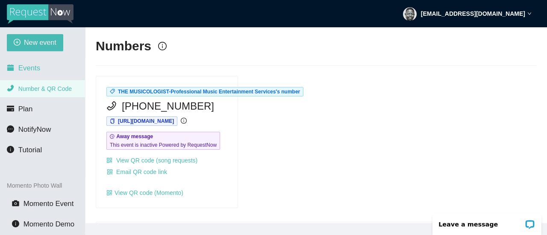
click at [33, 70] on span "Events" at bounding box center [29, 68] width 22 height 8
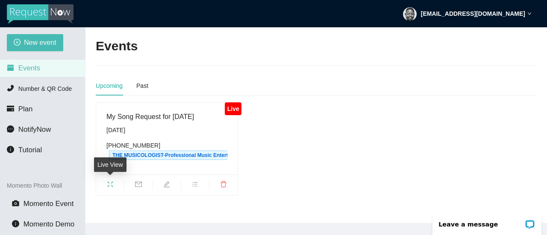
click at [109, 182] on icon "fullscreen" at bounding box center [110, 184] width 7 height 7
